Goal: Task Accomplishment & Management: Use online tool/utility

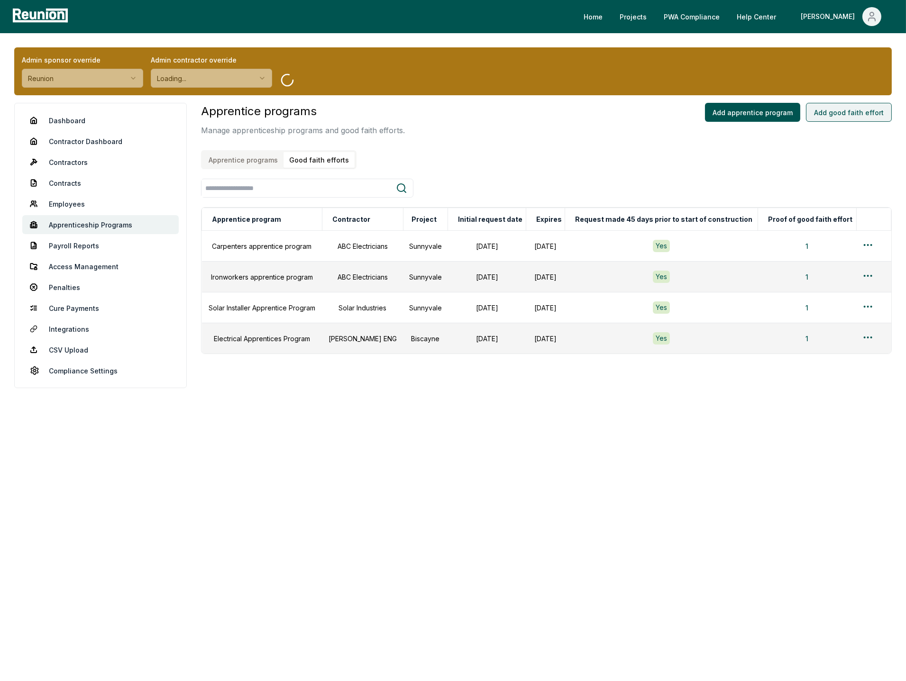
click at [858, 110] on button "Add good faith effort" at bounding box center [849, 112] width 86 height 19
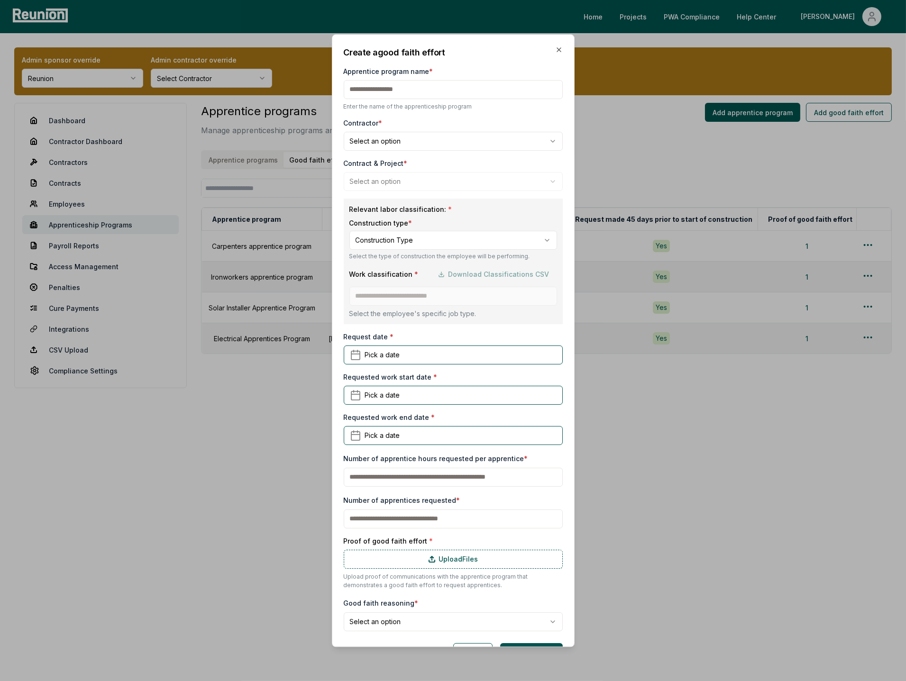
scroll to position [27, 0]
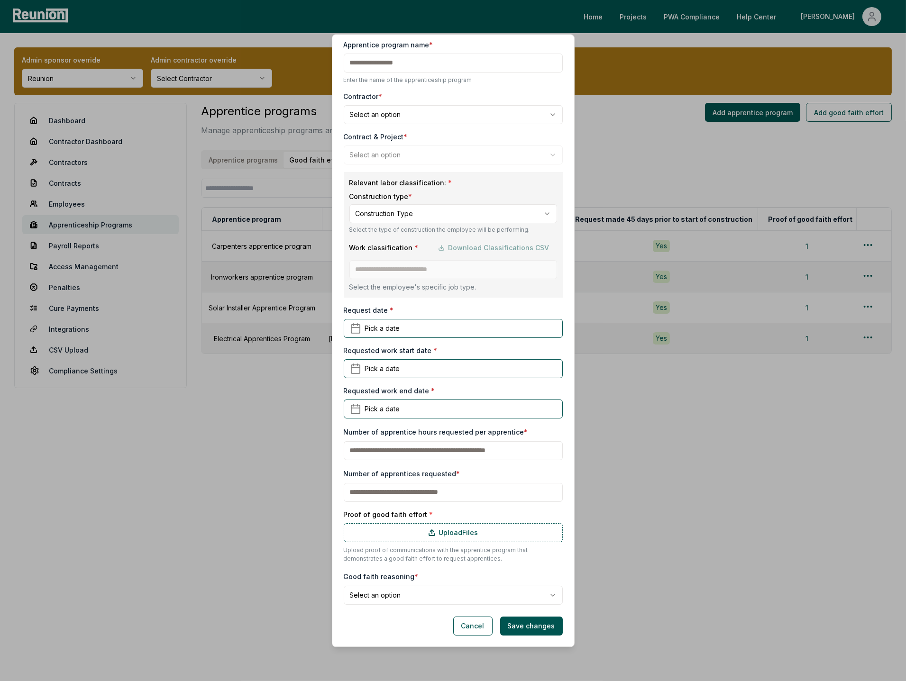
click at [439, 593] on body "Please visit us on your desktop We're working on making our marketplace mobile-…" at bounding box center [453, 340] width 906 height 681
click at [432, 599] on body "Please visit us on your desktop We're working on making our marketplace mobile-…" at bounding box center [453, 340] width 906 height 681
click at [439, 595] on body "Please visit us on your desktop We're working on making our marketplace mobile-…" at bounding box center [453, 340] width 906 height 681
click at [448, 609] on form "**********" at bounding box center [453, 327] width 219 height 616
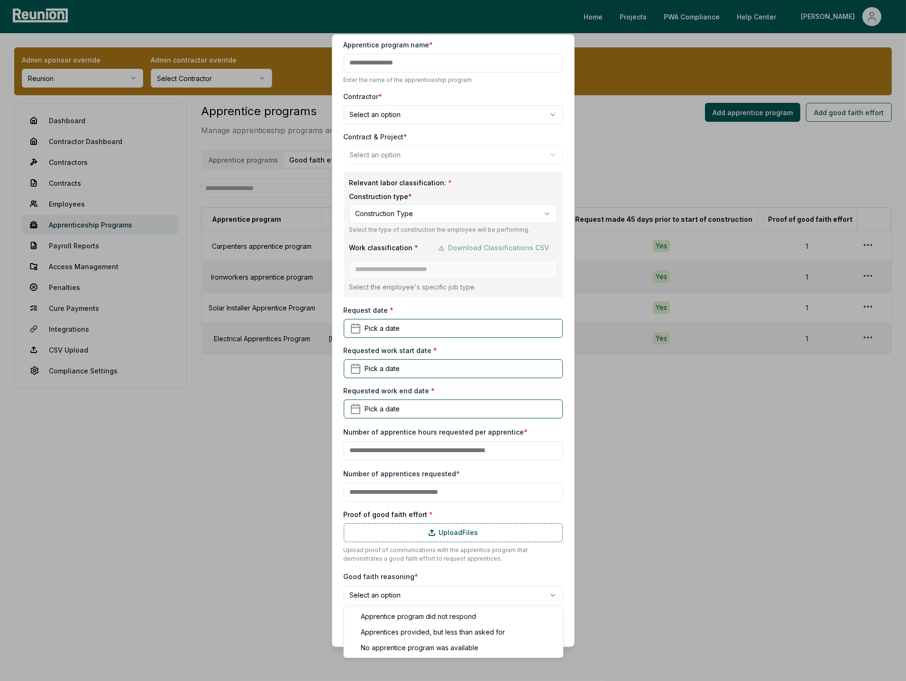
click at [460, 596] on body "Please visit us on your desktop We're working on making our marketplace mobile-…" at bounding box center [453, 340] width 906 height 681
click at [407, 588] on body "Please visit us on your desktop We're working on making our marketplace mobile-…" at bounding box center [453, 340] width 906 height 681
select select "**********"
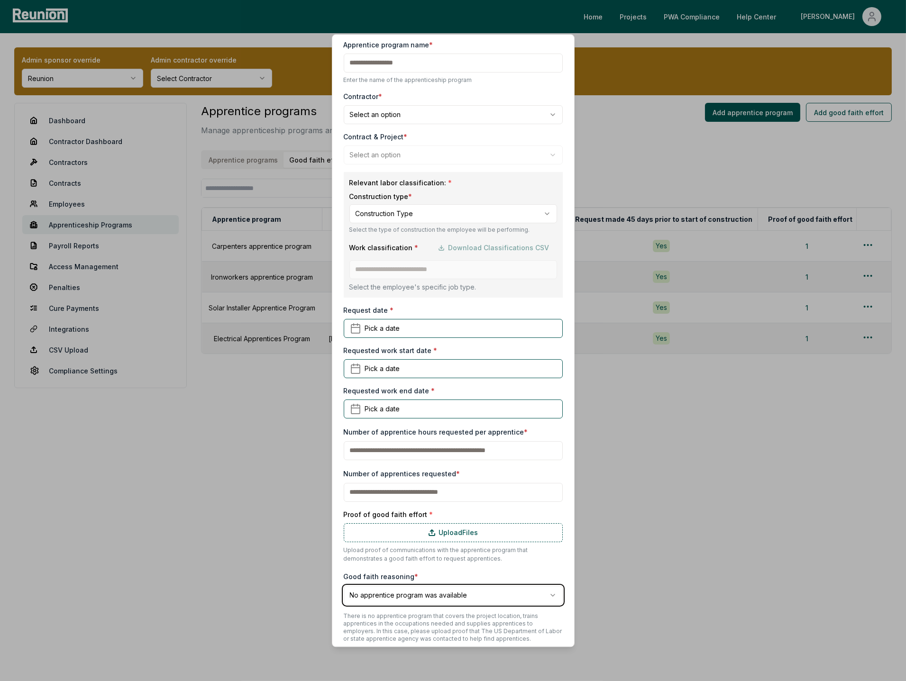
scroll to position [64, 0]
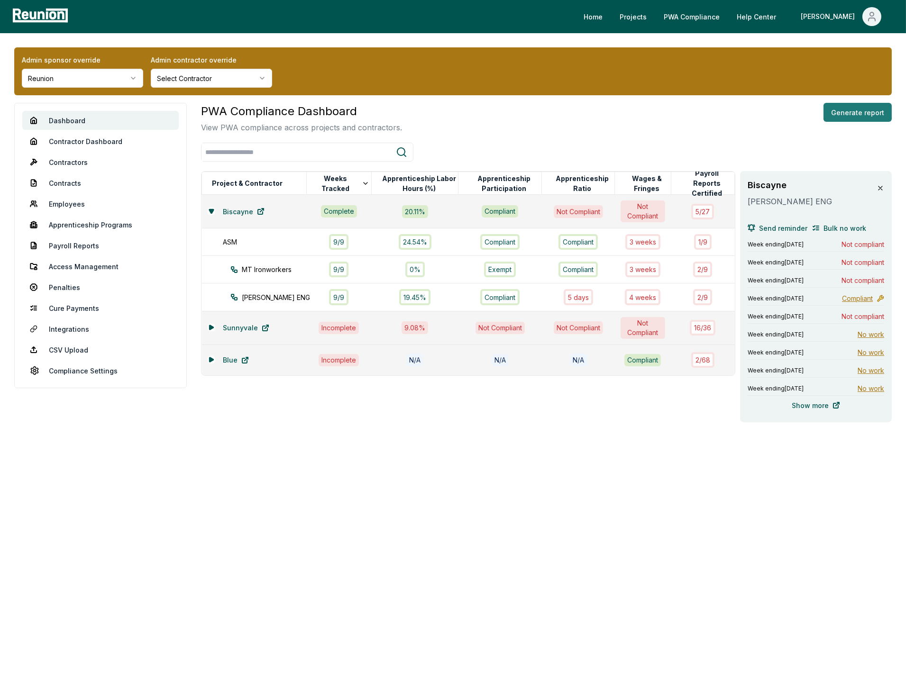
click at [858, 111] on button "Generate report" at bounding box center [858, 112] width 68 height 19
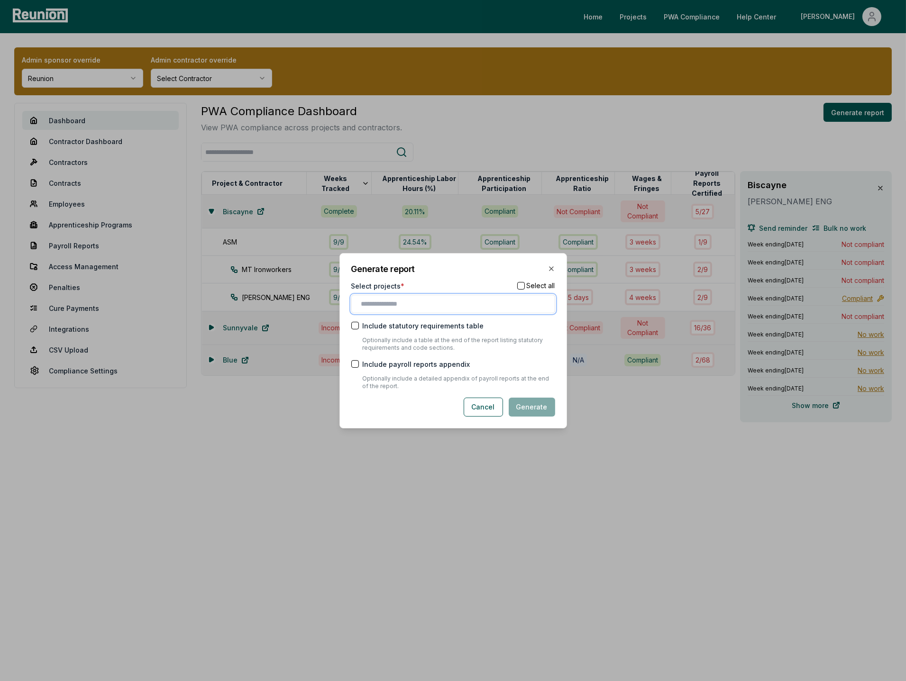
click at [392, 303] on input "text" at bounding box center [455, 304] width 188 height 10
click at [391, 333] on div "Blue" at bounding box center [453, 339] width 199 height 16
click at [407, 304] on input "text" at bounding box center [470, 304] width 157 height 12
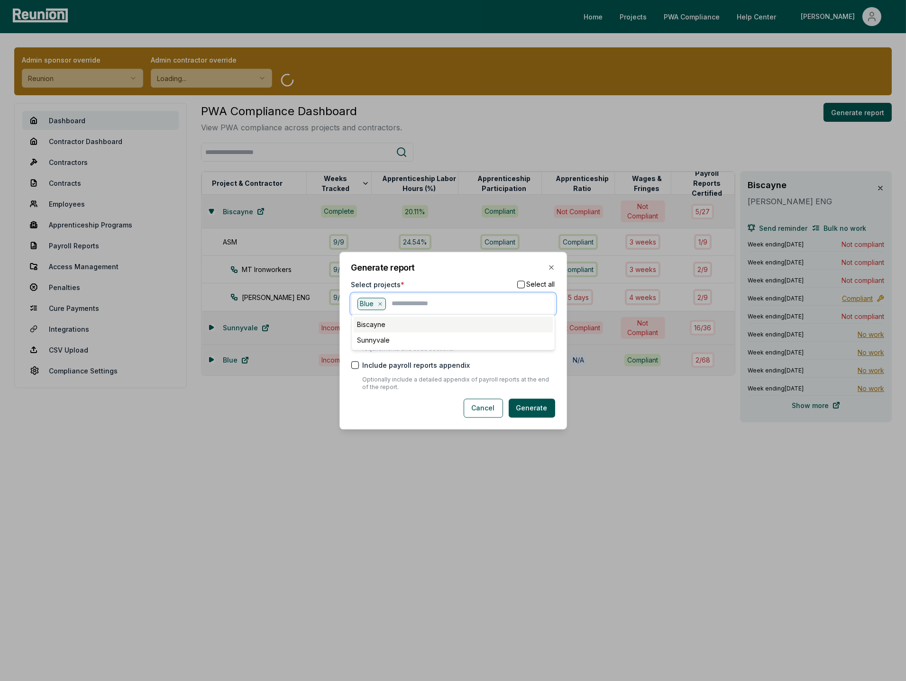
click at [377, 324] on div "Biscayne" at bounding box center [453, 325] width 199 height 16
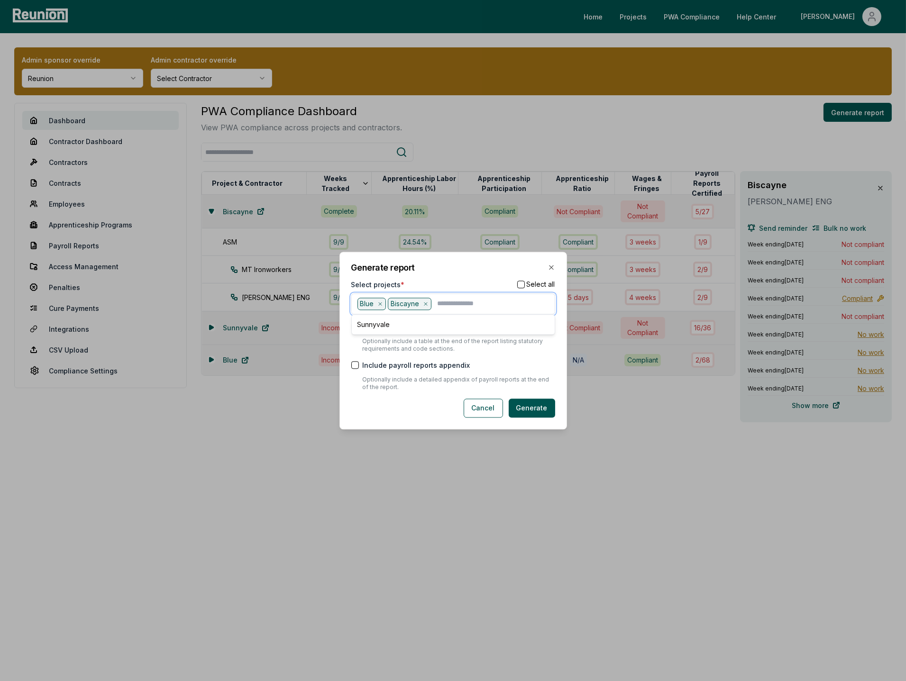
click at [380, 304] on icon at bounding box center [380, 304] width 3 height 3
click at [437, 284] on div "Select projects * Select all" at bounding box center [453, 285] width 204 height 10
click at [542, 413] on button "Generate" at bounding box center [532, 408] width 46 height 19
